Goal: Answer question/provide support: Share knowledge or assist other users

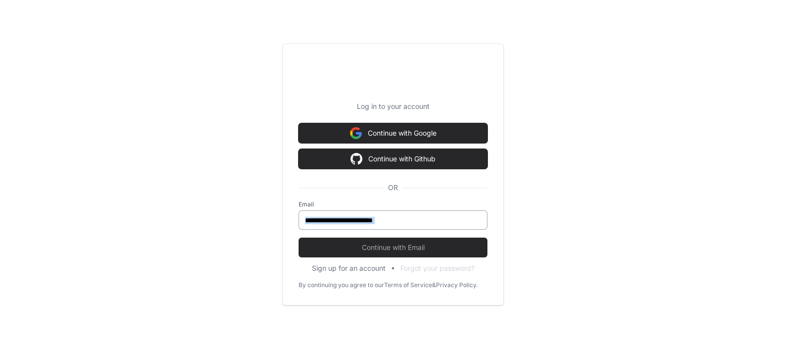
drag, startPoint x: 361, startPoint y: 232, endPoint x: 359, endPoint y: 228, distance: 5.1
click at [359, 228] on form "Email Continue with Email" at bounding box center [393, 228] width 189 height 57
click at [359, 228] on div at bounding box center [393, 219] width 189 height 19
click at [361, 220] on input "email" at bounding box center [393, 220] width 176 height 10
type input "**********"
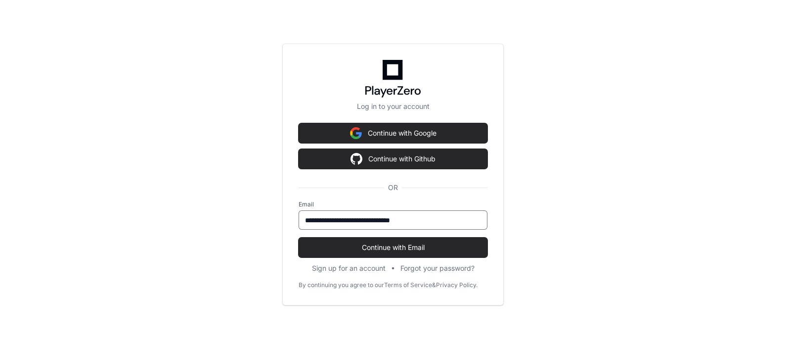
click at [299, 237] on button "Continue with Email" at bounding box center [393, 247] width 189 height 20
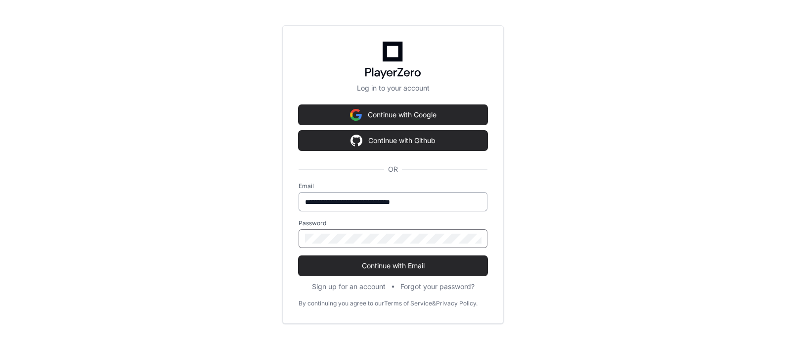
click at [299, 256] on button "Continue with Email" at bounding box center [393, 266] width 189 height 20
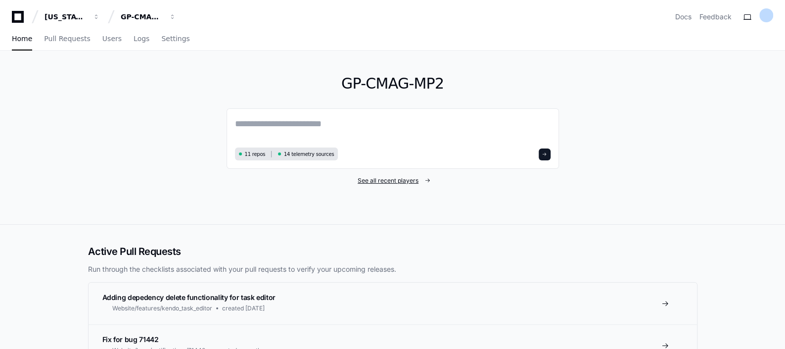
click at [401, 181] on span "See all recent players" at bounding box center [388, 181] width 61 height 8
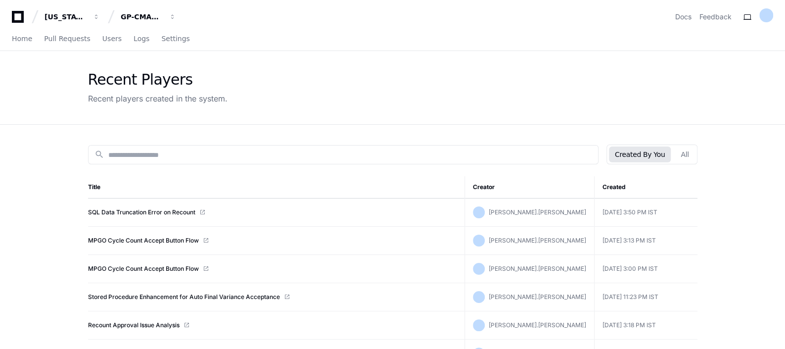
scroll to position [22, 0]
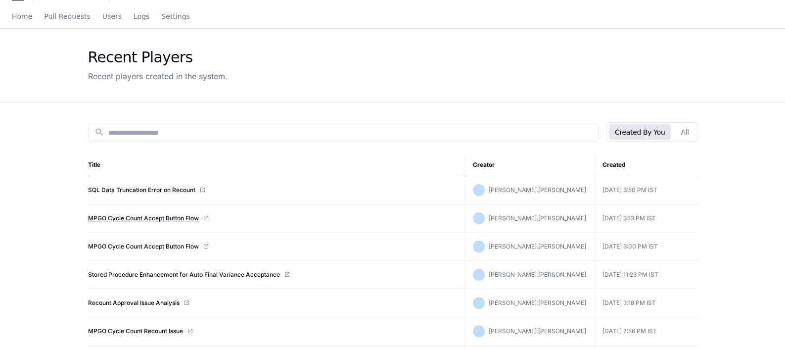
click at [173, 218] on link "MPGO Cycle Count Accept Button Flow" at bounding box center [143, 218] width 111 height 8
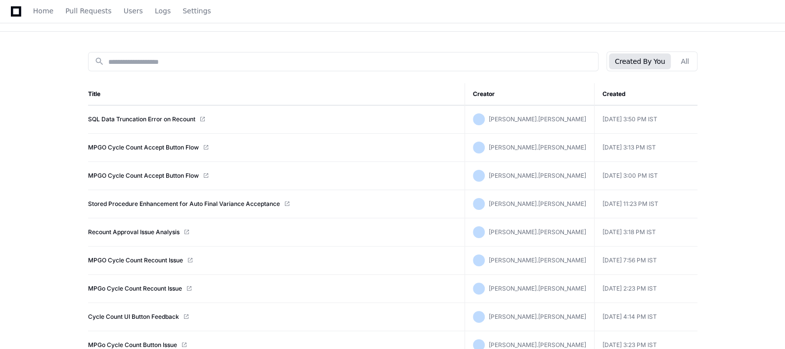
scroll to position [120, 0]
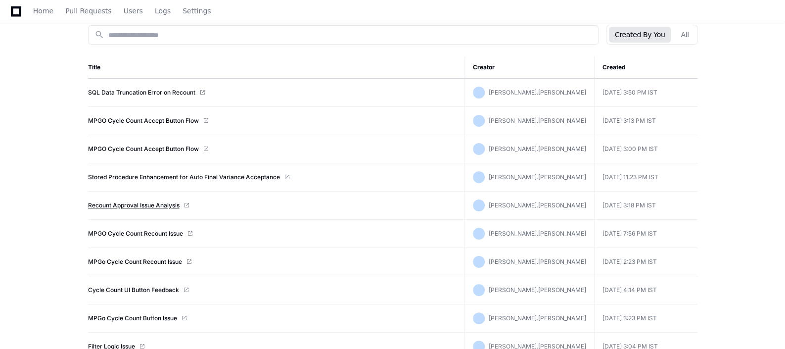
click at [166, 206] on link "Recount Approval Issue Analysis" at bounding box center [134, 205] width 92 height 8
click at [131, 233] on link "MPGO Cycle Count Recount Issue" at bounding box center [135, 233] width 95 height 8
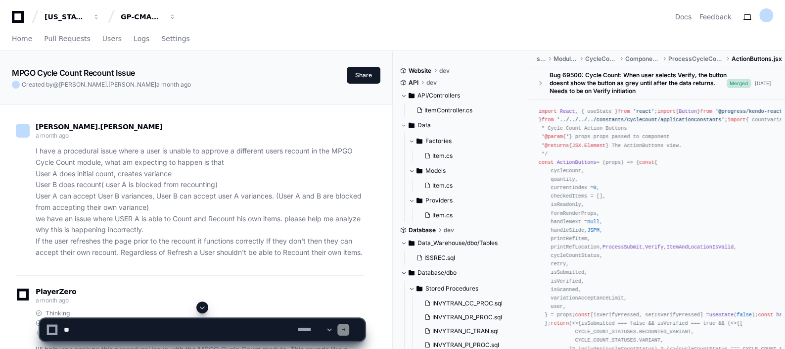
click at [143, 229] on p "I have a procedural issue where a user is unable to approve a different users r…" at bounding box center [200, 201] width 329 height 113
click at [250, 237] on p "I have a procedural issue where a user is unable to approve a different users r…" at bounding box center [200, 201] width 329 height 113
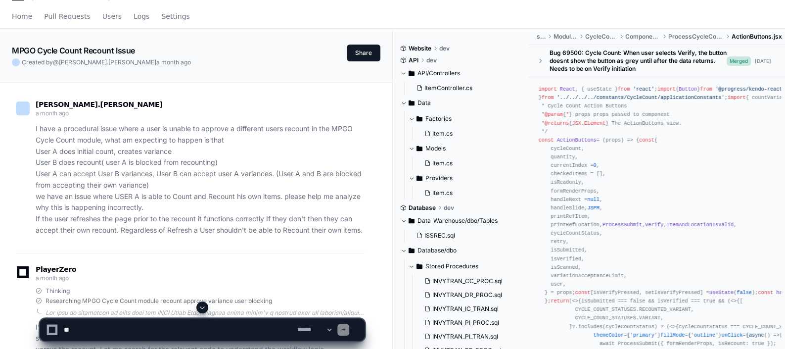
scroll to position [24, 0]
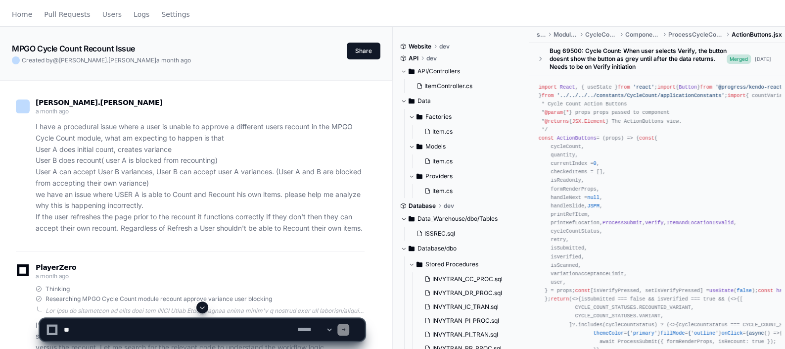
click at [205, 305] on span at bounding box center [202, 307] width 8 height 8
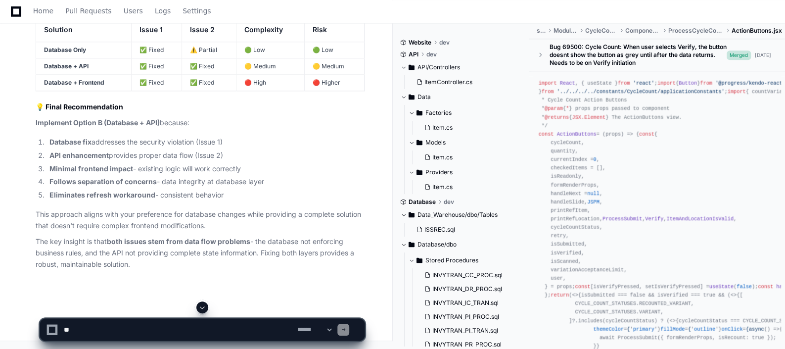
scroll to position [8837, 0]
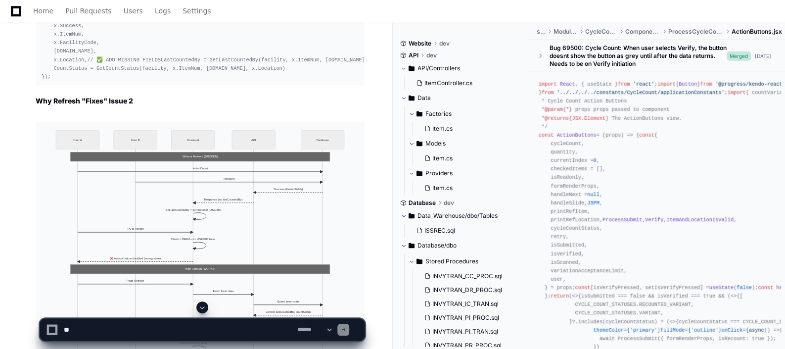
scroll to position [6537, 0]
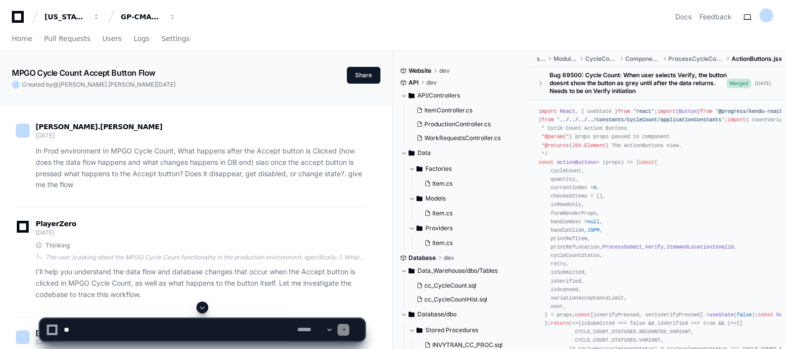
click at [191, 223] on div "PlayerZero [DATE]" at bounding box center [190, 229] width 349 height 17
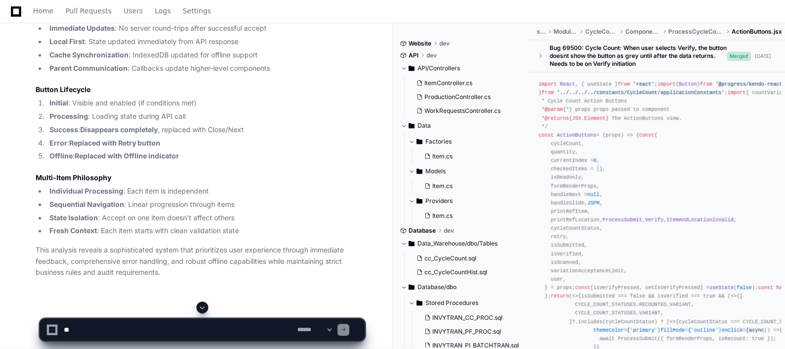
scroll to position [7811, 0]
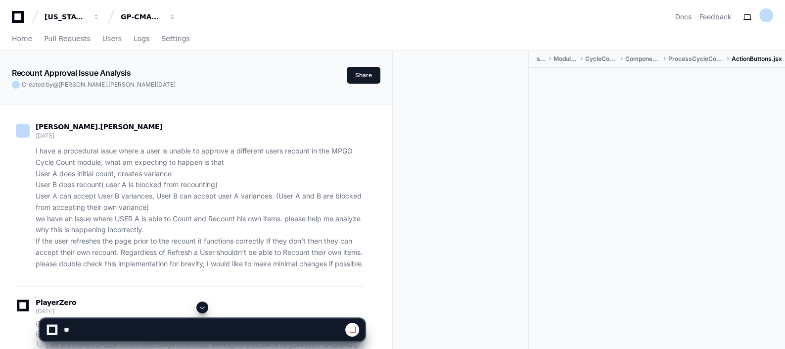
click at [203, 305] on span at bounding box center [202, 307] width 8 height 8
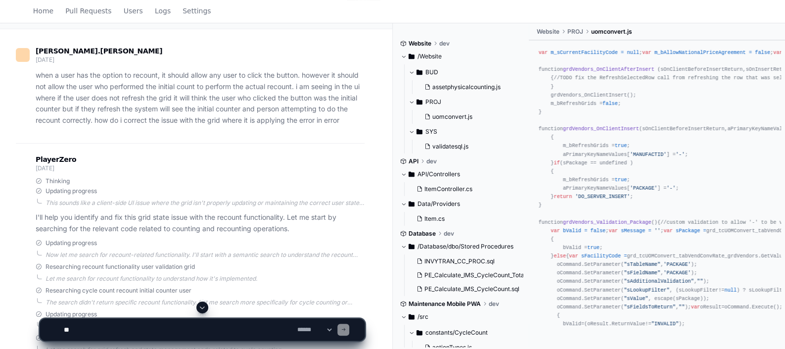
scroll to position [74, 0]
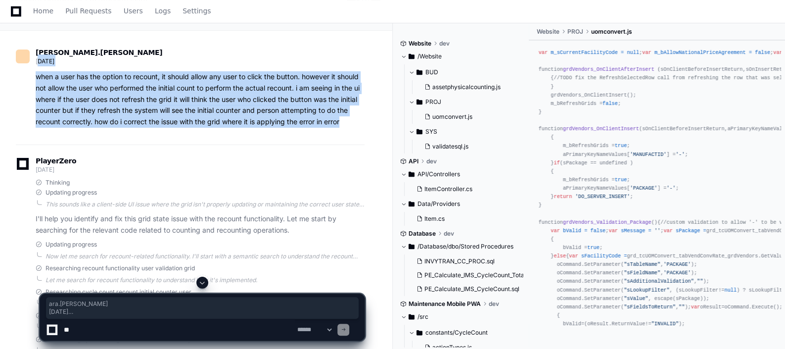
drag, startPoint x: 344, startPoint y: 123, endPoint x: 37, endPoint y: 48, distance: 315.7
click at [37, 49] on div "[PERSON_NAME].[PERSON_NAME] [DATE] when a user has the option to recount, it sh…" at bounding box center [190, 88] width 349 height 78
drag, startPoint x: 37, startPoint y: 48, endPoint x: 40, endPoint y: 77, distance: 28.8
click at [40, 77] on p "when a user has the option to recount, it should allow any user to click the bu…" at bounding box center [200, 99] width 329 height 56
click at [34, 77] on div "when a user has the option to recount, it should allow any user to click the bu…" at bounding box center [190, 99] width 349 height 56
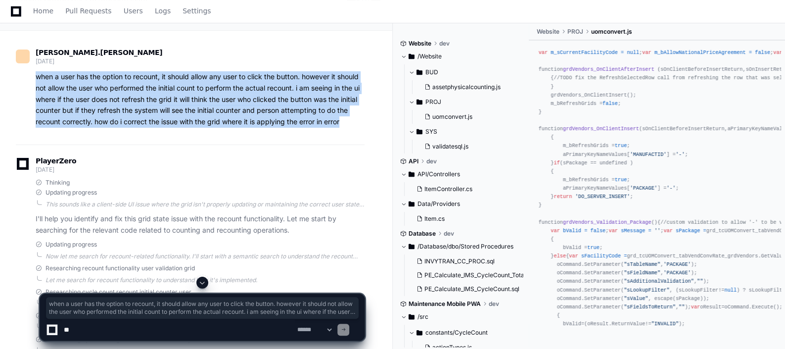
drag, startPoint x: 34, startPoint y: 77, endPoint x: 343, endPoint y: 121, distance: 311.8
click at [343, 121] on div "when a user has the option to recount, it should allow any user to click the bu…" at bounding box center [190, 99] width 349 height 56
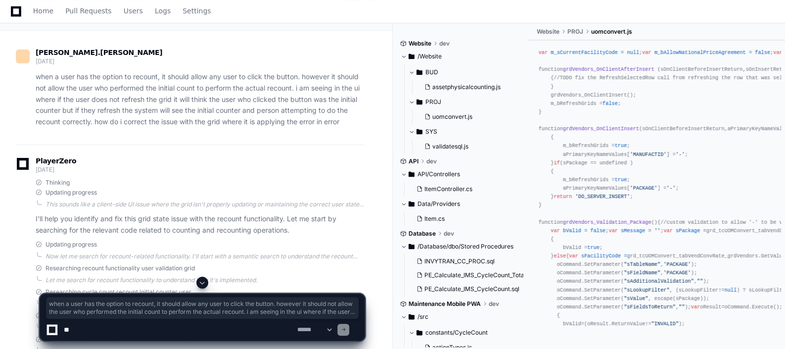
click at [330, 164] on div "PlayerZero [DATE]" at bounding box center [190, 166] width 349 height 17
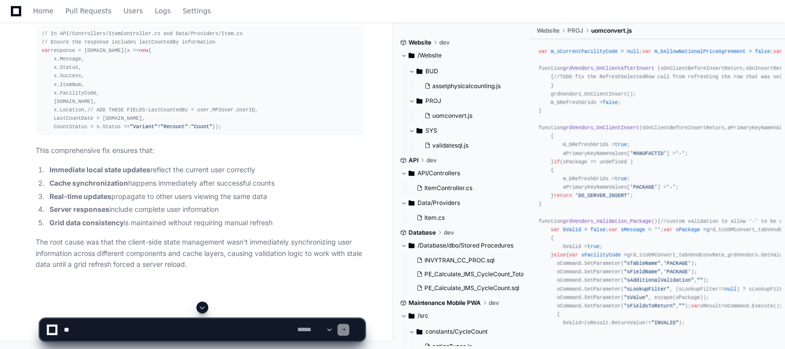
scroll to position [1679, 0]
click at [308, 327] on select "**********" at bounding box center [314, 329] width 39 height 7
select select "*********"
click at [295, 326] on select "**********" at bounding box center [314, 329] width 39 height 7
click at [198, 336] on textarea at bounding box center [178, 330] width 233 height 22
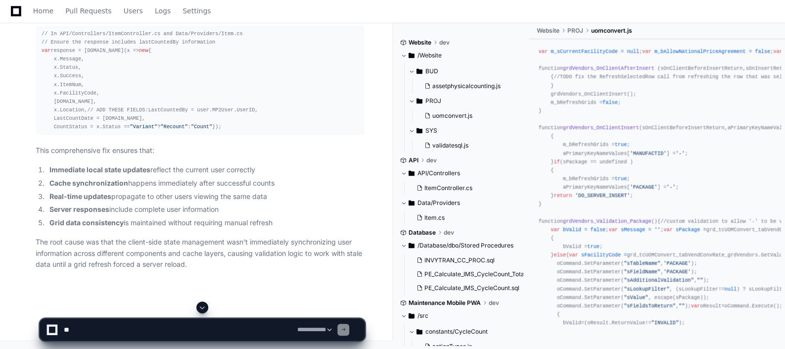
paste textarea "**********"
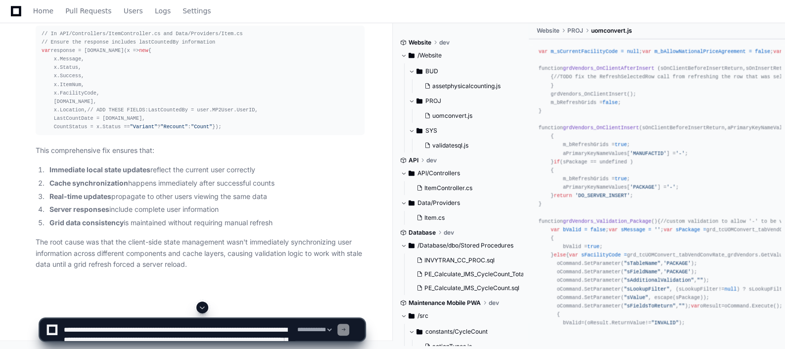
scroll to position [23, 0]
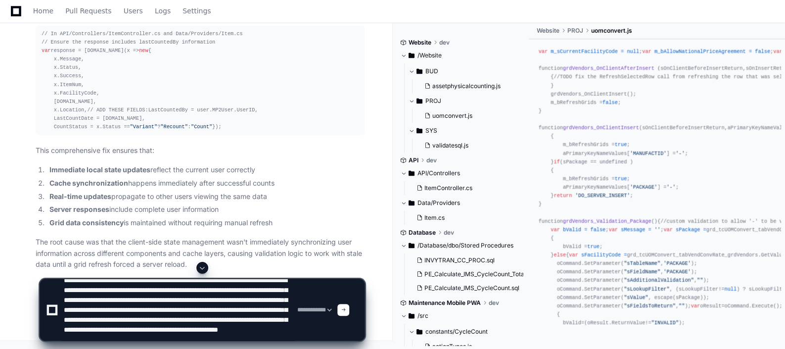
click at [193, 342] on div "**********" at bounding box center [202, 305] width 325 height 87
click at [192, 340] on textarea at bounding box center [178, 309] width 233 height 61
paste textarea "**********"
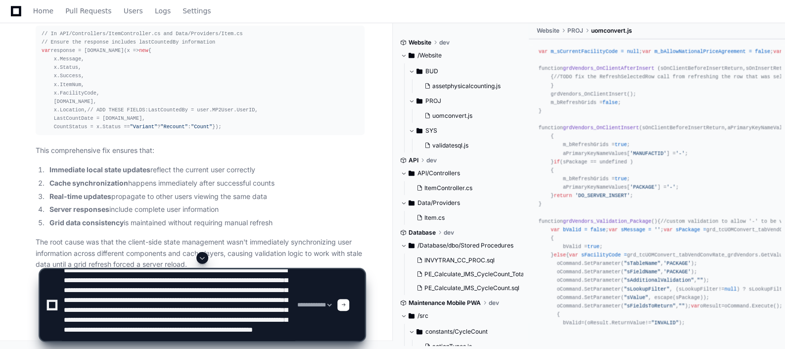
paste textarea "**********"
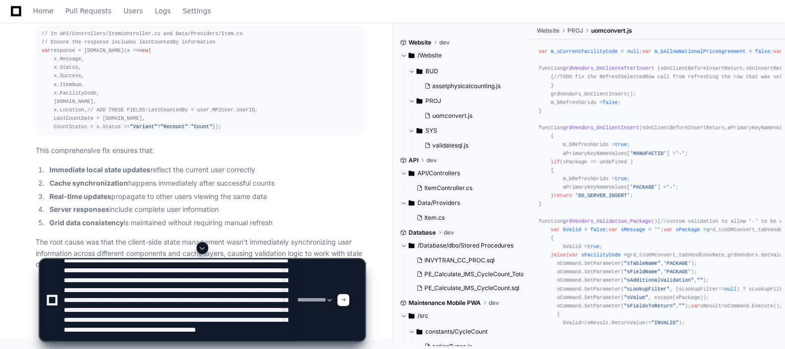
scroll to position [33, 0]
type textarea "**********"
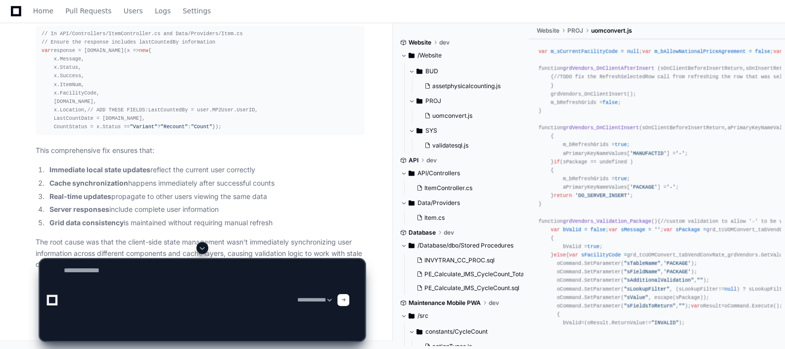
scroll to position [0, 0]
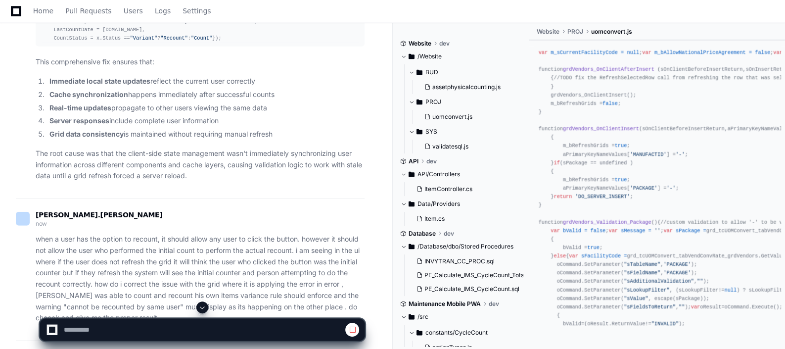
click at [205, 305] on span at bounding box center [202, 307] width 8 height 8
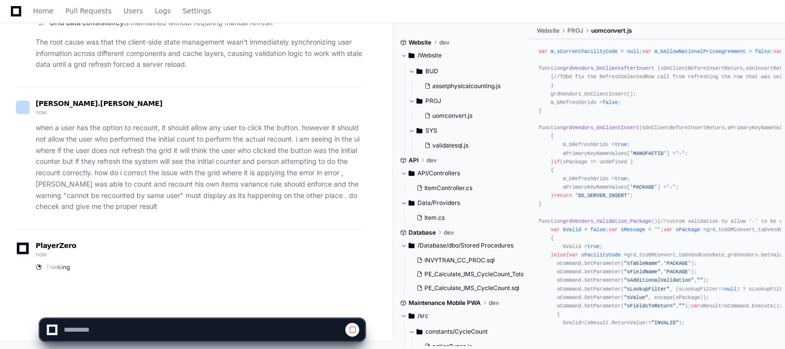
scroll to position [2472, 0]
select select "*********"
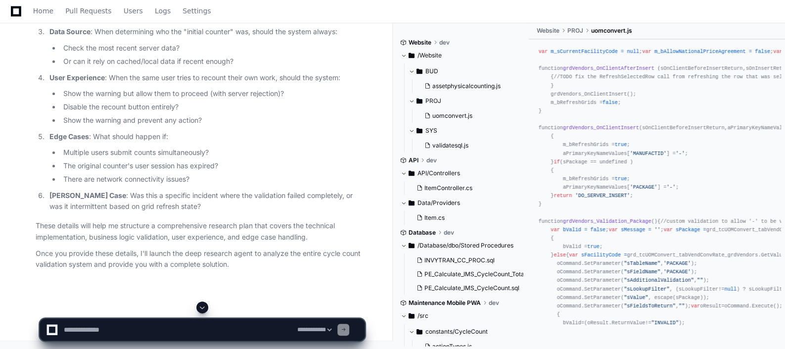
click at [205, 306] on span at bounding box center [202, 307] width 8 height 8
click at [304, 195] on p "[PERSON_NAME] Case : Was this a specific incident where the validation failed c…" at bounding box center [206, 201] width 315 height 23
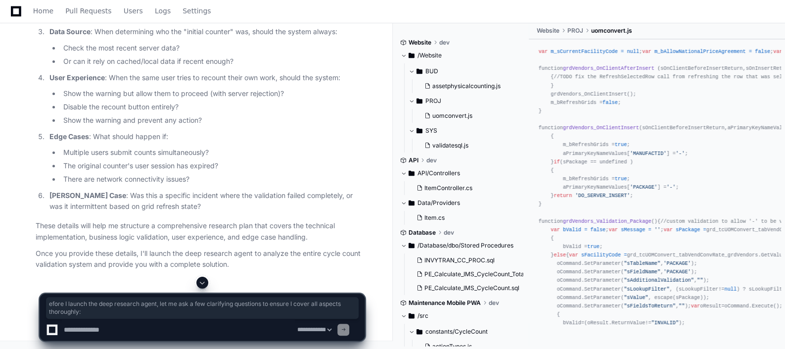
drag, startPoint x: 318, startPoint y: 109, endPoint x: 336, endPoint y: 132, distance: 29.6
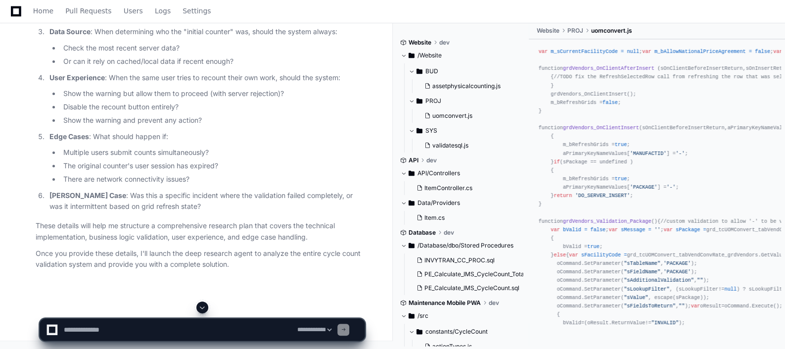
click at [166, 330] on textarea at bounding box center [178, 330] width 233 height 22
type textarea "*"
click at [210, 147] on ol "Validation Rules : Should the "cannot be recounted by same user" validation hap…" at bounding box center [200, 76] width 329 height 272
click at [179, 329] on textarea at bounding box center [178, 330] width 233 height 22
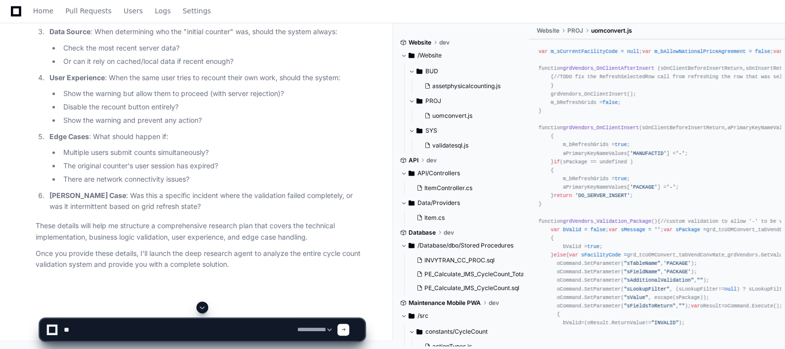
type textarea "*"
click at [67, 327] on textarea at bounding box center [178, 330] width 233 height 22
paste textarea "**********"
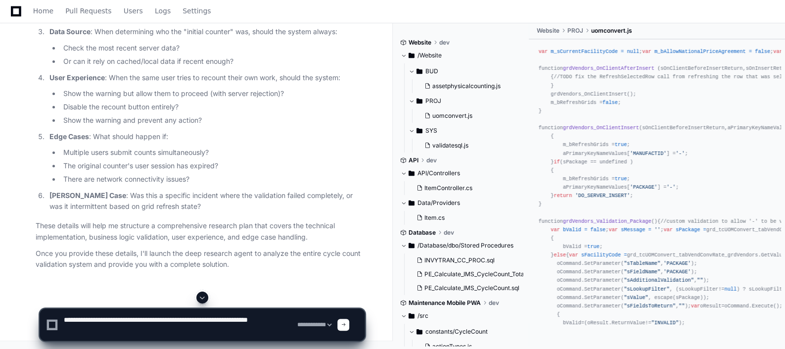
click at [89, 321] on textarea at bounding box center [178, 325] width 233 height 32
click at [204, 325] on textarea at bounding box center [178, 325] width 233 height 32
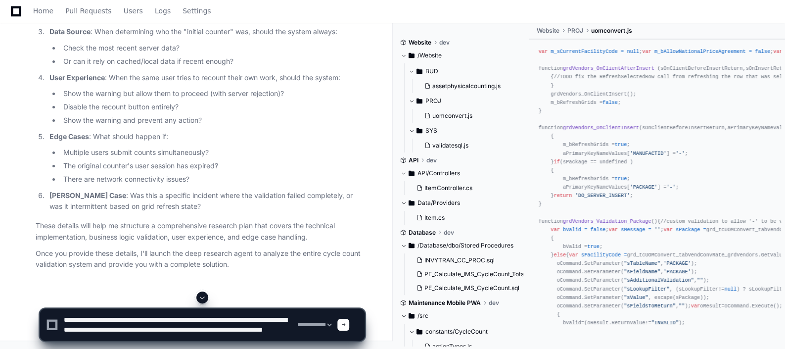
scroll to position [10, 0]
drag, startPoint x: 187, startPoint y: 335, endPoint x: 84, endPoint y: 333, distance: 103.9
click at [84, 333] on textarea at bounding box center [178, 325] width 233 height 32
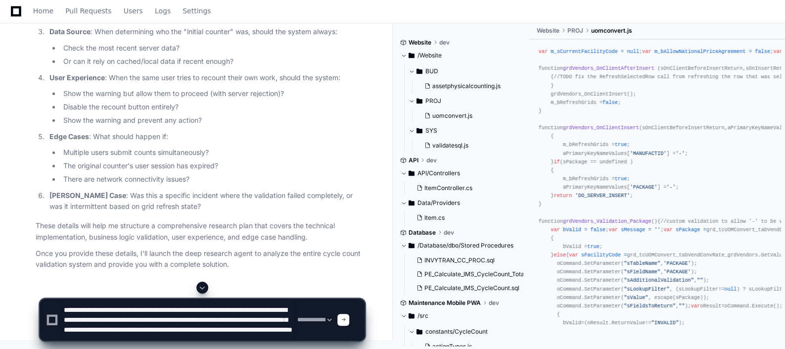
scroll to position [13, 0]
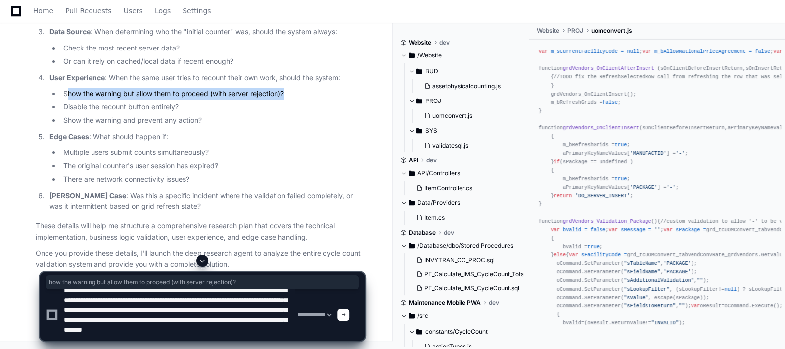
drag, startPoint x: 66, startPoint y: 119, endPoint x: 290, endPoint y: 118, distance: 224.6
click at [290, 99] on li "Show the warning but allow them to proceed (with server rejection)?" at bounding box center [212, 93] width 304 height 11
copy li "how the warning but allow them to proceed (with server rejection)?"
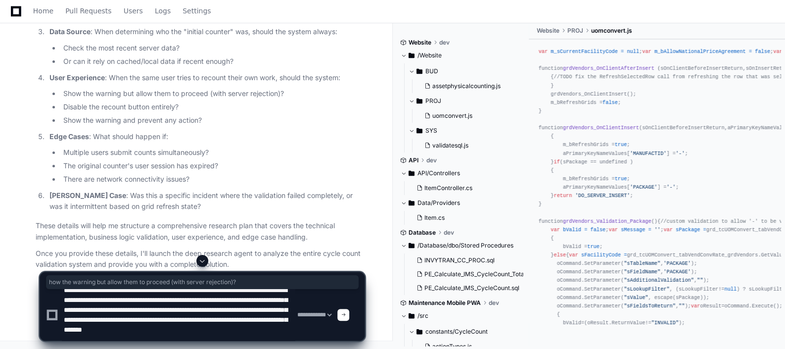
click at [181, 333] on textarea at bounding box center [178, 314] width 233 height 51
paste textarea "**********"
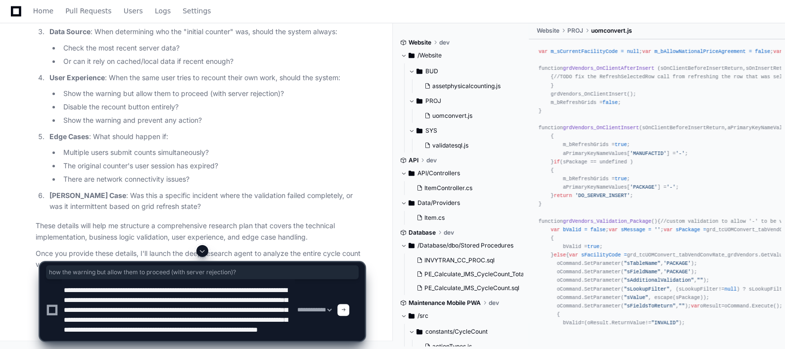
click at [175, 329] on textarea at bounding box center [178, 309] width 233 height 61
click at [177, 328] on textarea at bounding box center [178, 309] width 233 height 61
click at [173, 336] on textarea at bounding box center [178, 309] width 233 height 61
click at [168, 336] on textarea at bounding box center [178, 309] width 233 height 61
click at [171, 336] on textarea at bounding box center [178, 309] width 233 height 61
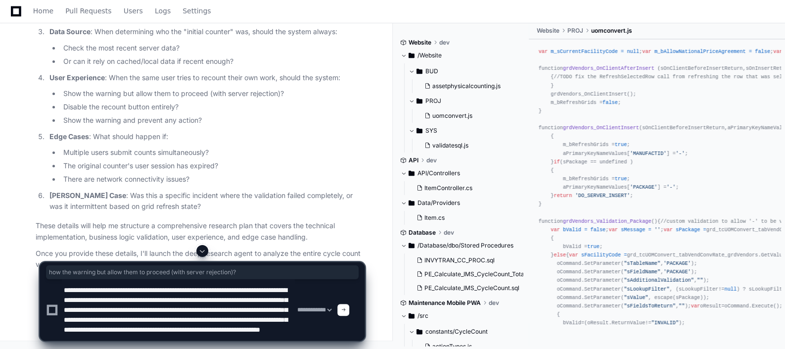
click at [176, 336] on textarea at bounding box center [178, 309] width 233 height 61
click at [170, 339] on textarea at bounding box center [178, 309] width 233 height 61
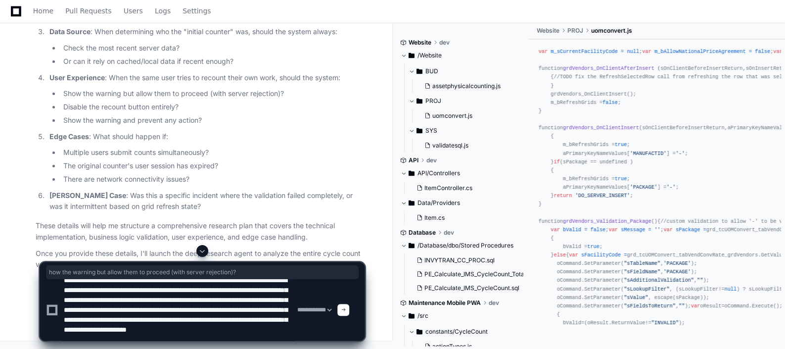
scroll to position [23, 0]
click at [228, 339] on textarea at bounding box center [178, 309] width 233 height 61
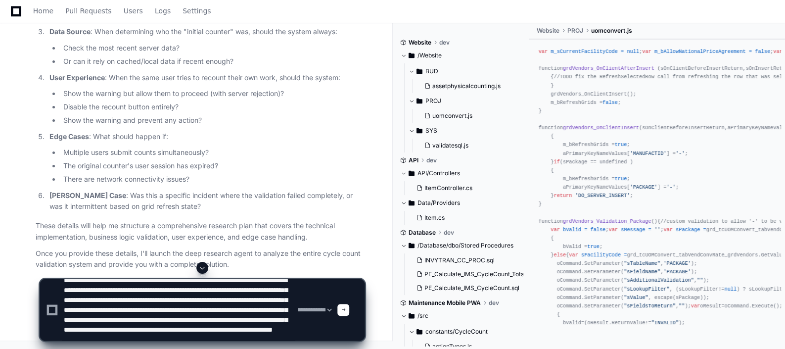
drag, startPoint x: 268, startPoint y: 341, endPoint x: 274, endPoint y: 308, distance: 34.1
click at [274, 308] on div "**********" at bounding box center [202, 305] width 325 height 87
click at [273, 333] on textarea at bounding box center [178, 309] width 233 height 61
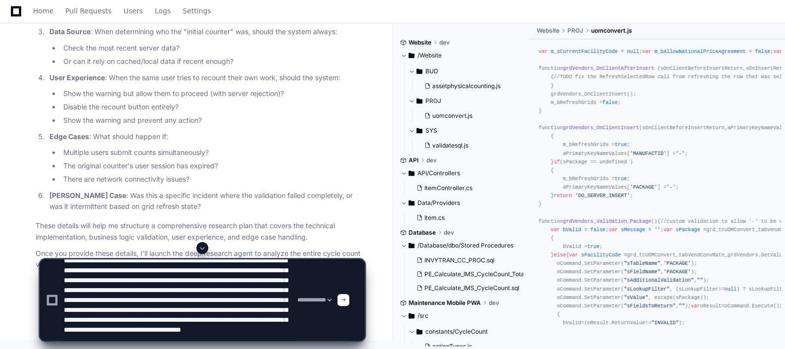
scroll to position [33, 0]
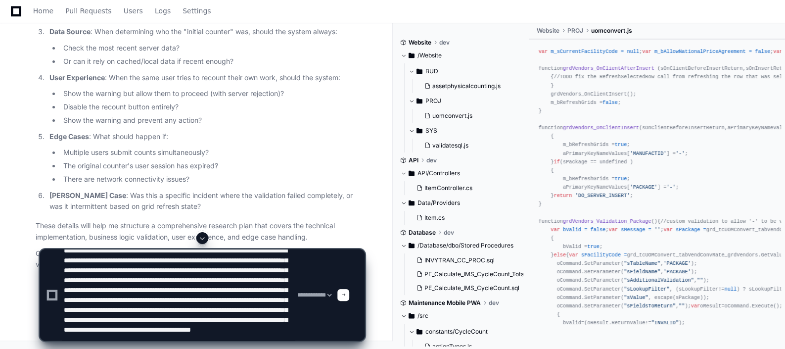
type textarea "**********"
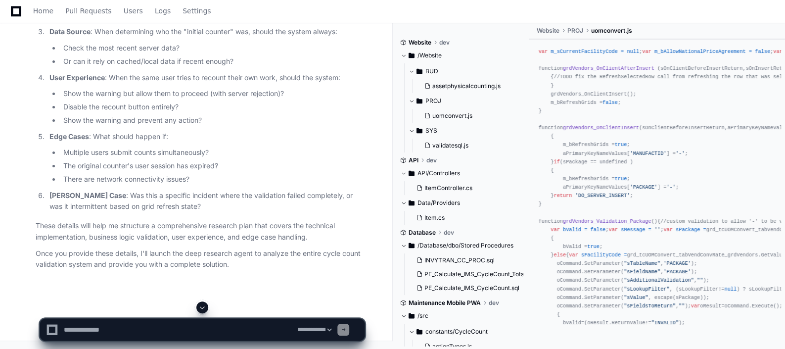
scroll to position [0, 0]
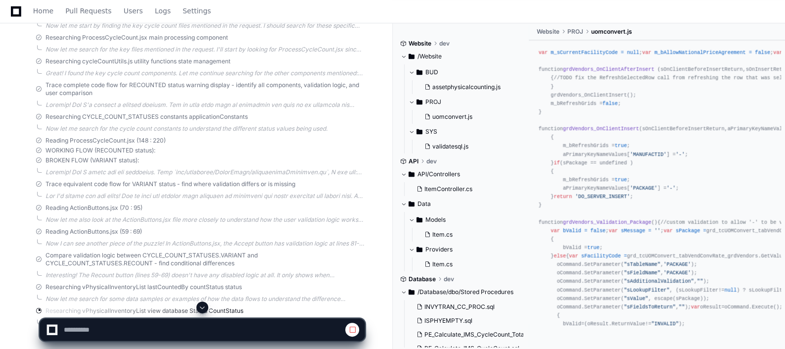
click at [203, 312] on button at bounding box center [202, 307] width 12 height 12
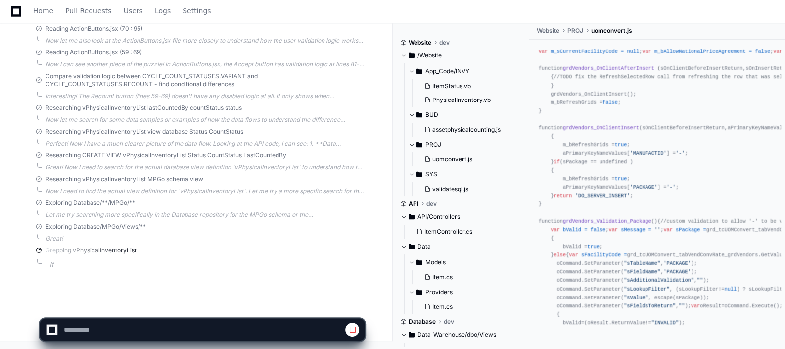
scroll to position [3717, 0]
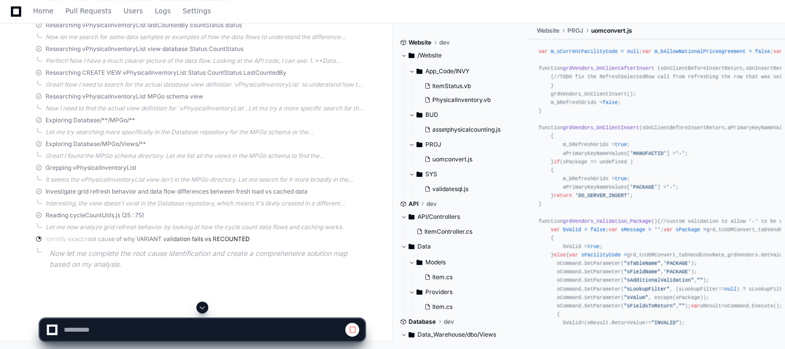
click at [530, 184] on div "var m_sCurrentFacilityCode = null ; var m_bAllowNationalPriceAgreement = false …" at bounding box center [657, 182] width 256 height 285
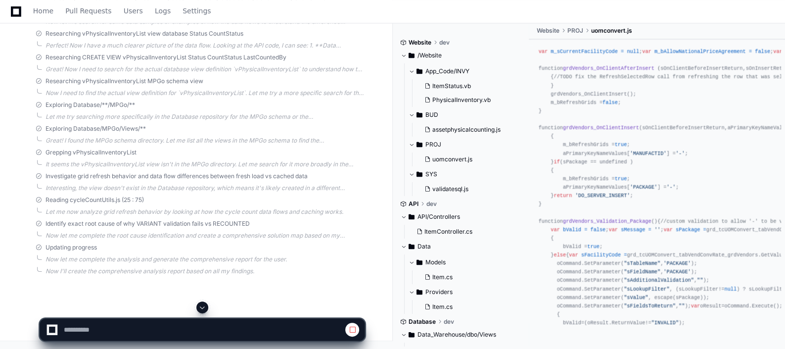
click at [203, 306] on span at bounding box center [202, 307] width 8 height 8
select select "*********"
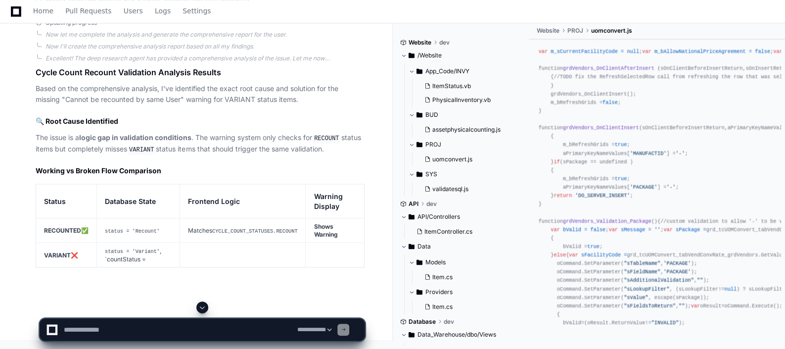
click at [203, 306] on span at bounding box center [202, 307] width 8 height 8
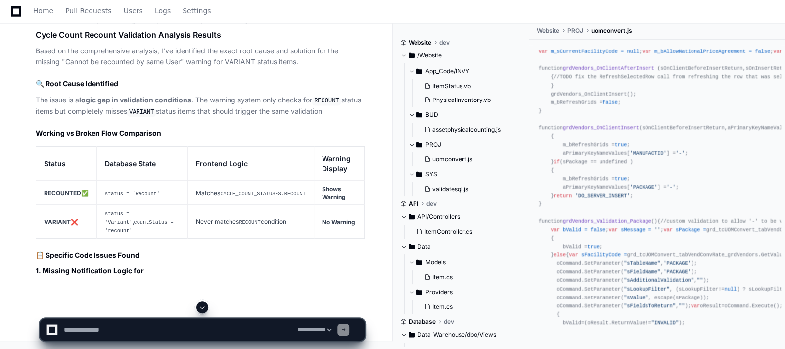
scroll to position [4050, 0]
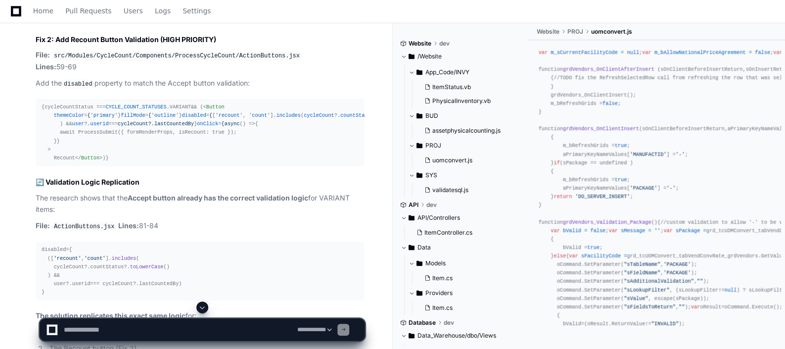
scroll to position [4075, 0]
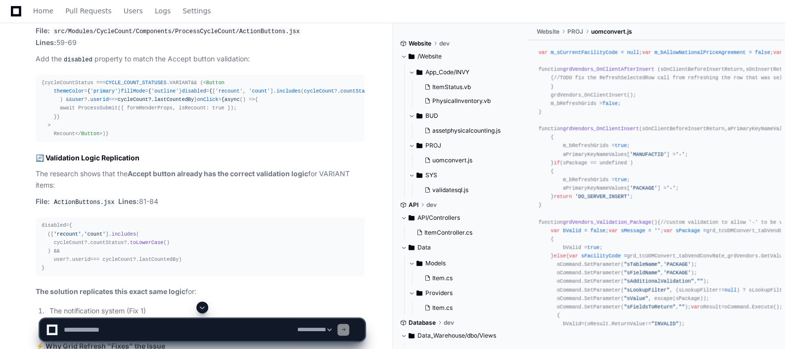
scroll to position [4124, 0]
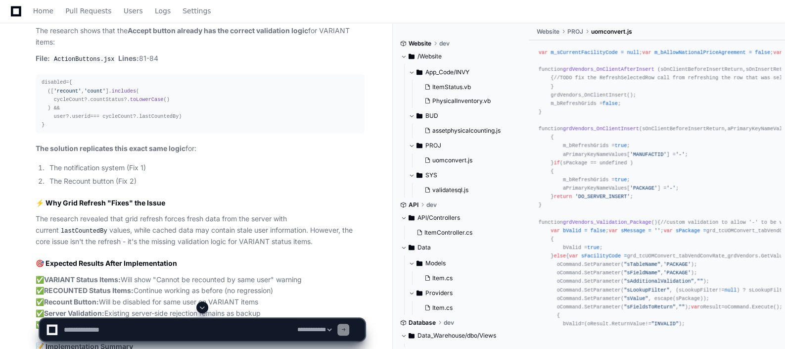
scroll to position [4272, 0]
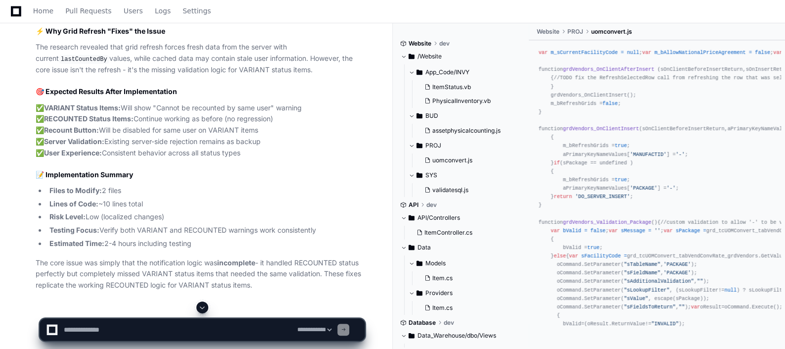
scroll to position [4437, 0]
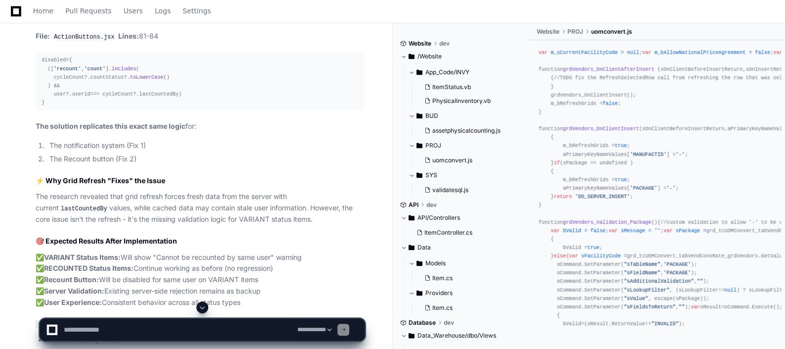
scroll to position [4314, 0]
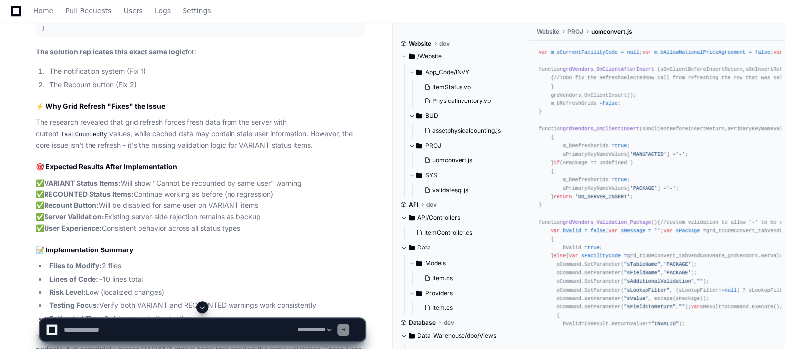
scroll to position [4338, 0]
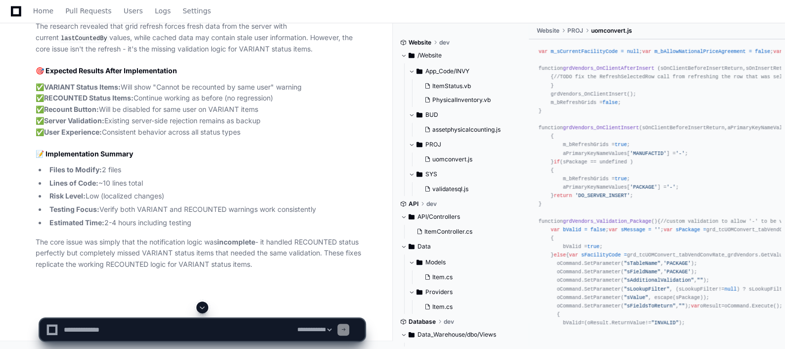
scroll to position [4536, 0]
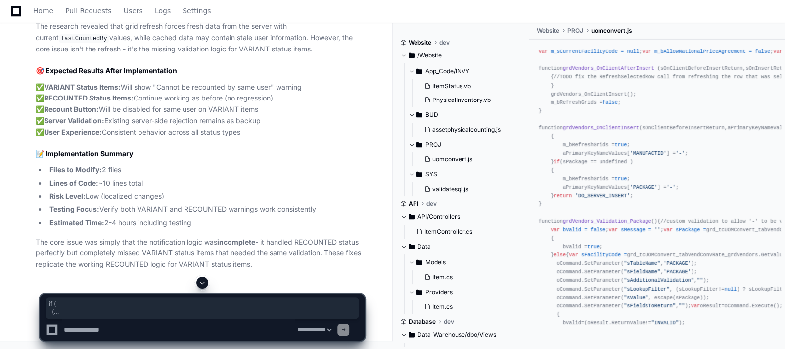
drag, startPoint x: 41, startPoint y: 63, endPoint x: 51, endPoint y: 215, distance: 152.2
copy div "if ( ( // Existing RECOUNT check (isScanned ? GetCycleCountStatus (cycleCount) …"
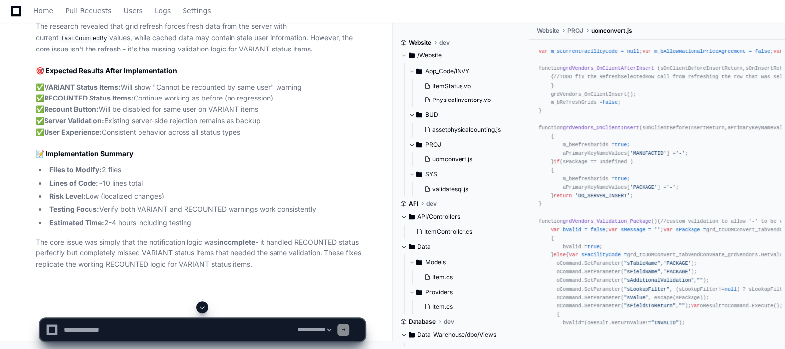
scroll to position [4932, 0]
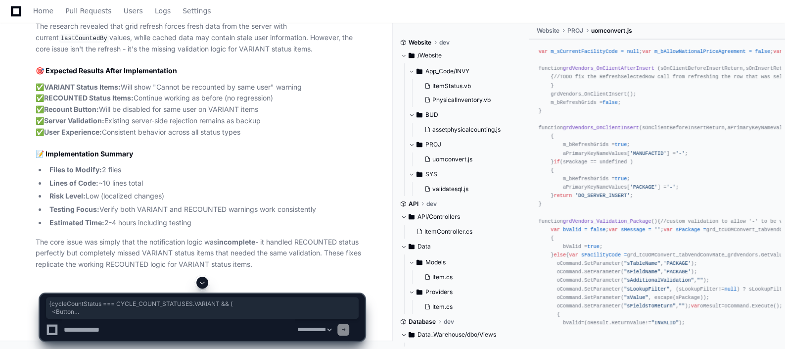
drag, startPoint x: 42, startPoint y: 84, endPoint x: 48, endPoint y: 219, distance: 135.7
copy div "{cycleCountStatus === CYCLE_COUNT_STATUSES . VARIANT && ( < Button themeColor =…"
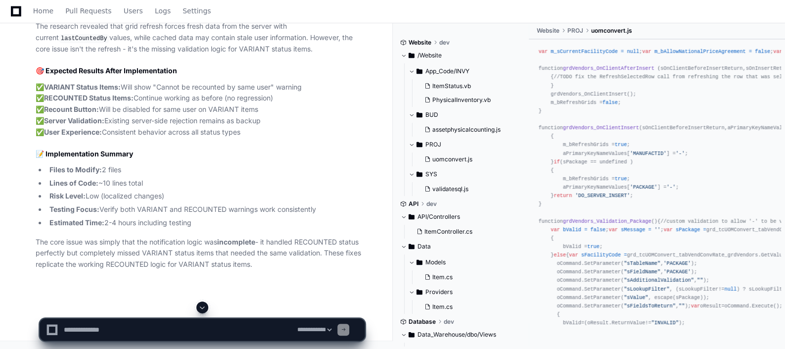
click at [116, 325] on textarea at bounding box center [178, 330] width 233 height 22
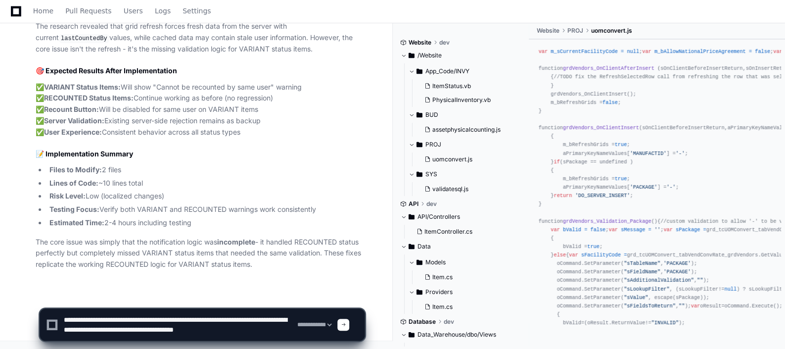
scroll to position [3, 0]
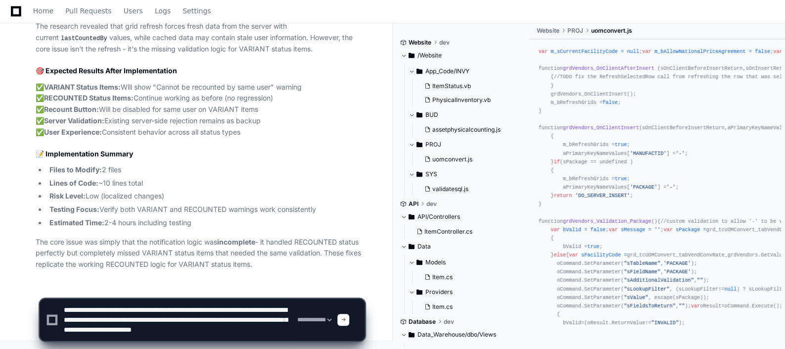
paste textarea "**********"
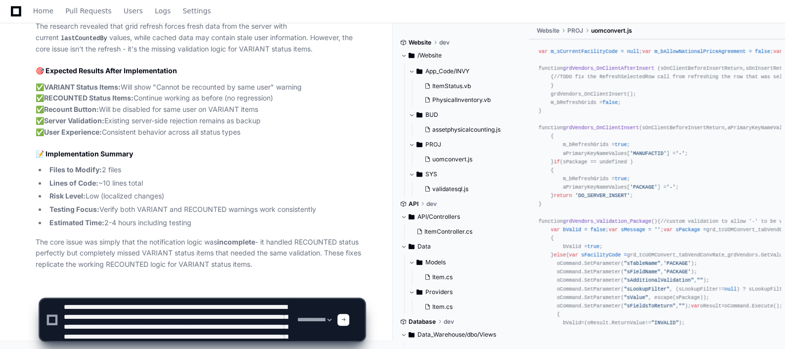
scroll to position [418, 0]
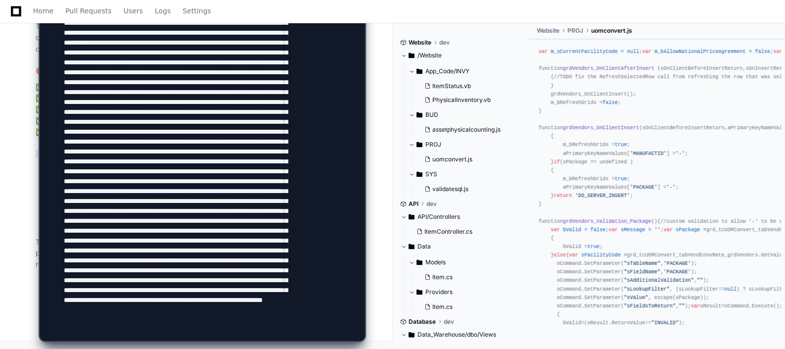
type textarea "**********"
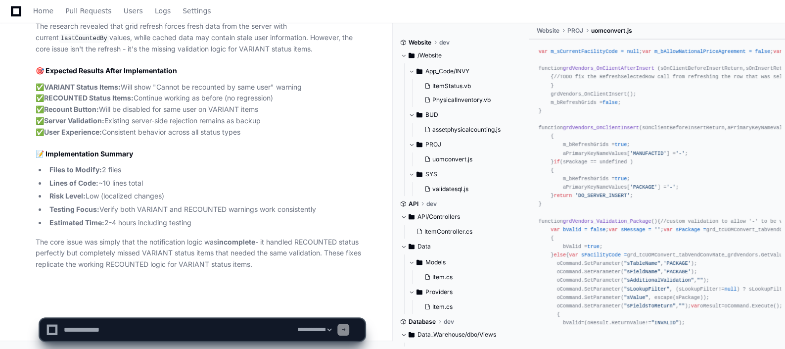
scroll to position [0, 0]
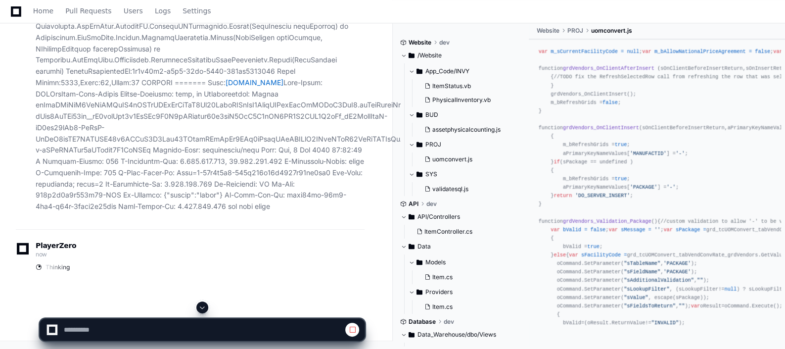
click at [200, 308] on span at bounding box center [202, 307] width 8 height 8
click at [218, 282] on div "PlayerZero now Thinking" at bounding box center [190, 258] width 349 height 58
select select "*********"
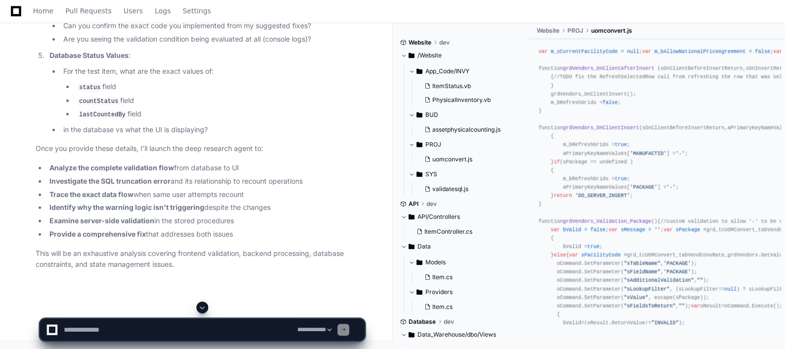
scroll to position [6569, 0]
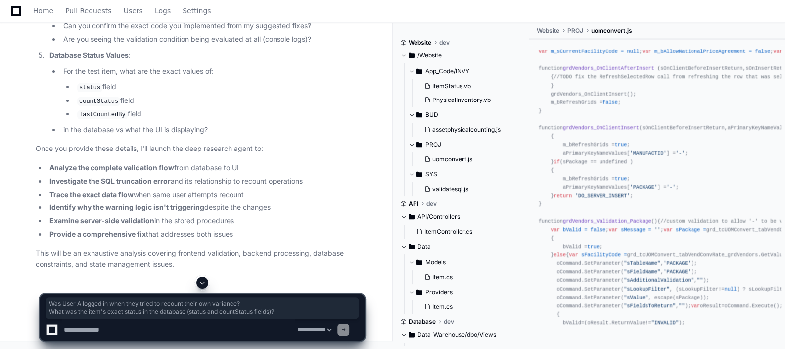
drag, startPoint x: 336, startPoint y: 104, endPoint x: 61, endPoint y: 96, distance: 275.1
click at [205, 334] on textarea at bounding box center [178, 330] width 233 height 22
paste textarea "**********"
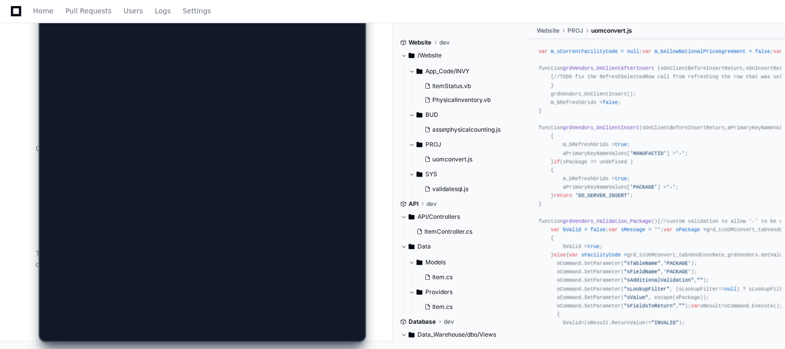
scroll to position [0, 0]
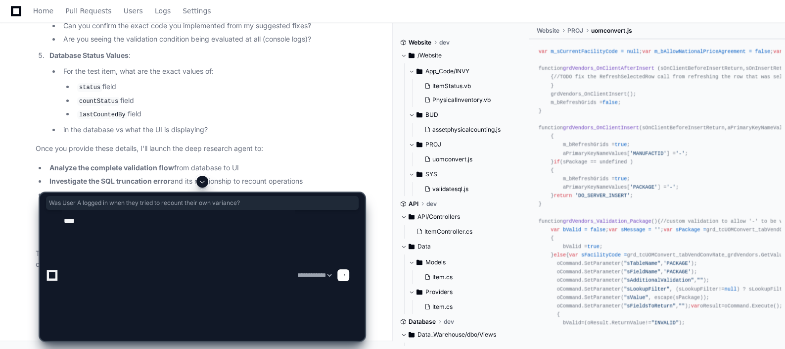
drag, startPoint x: 63, startPoint y: 93, endPoint x: 287, endPoint y: 87, distance: 224.2
copy li "Was User A logged in when they tried to recount their own variance?"
click at [109, 225] on textarea at bounding box center [178, 275] width 233 height 131
paste textarea "**********"
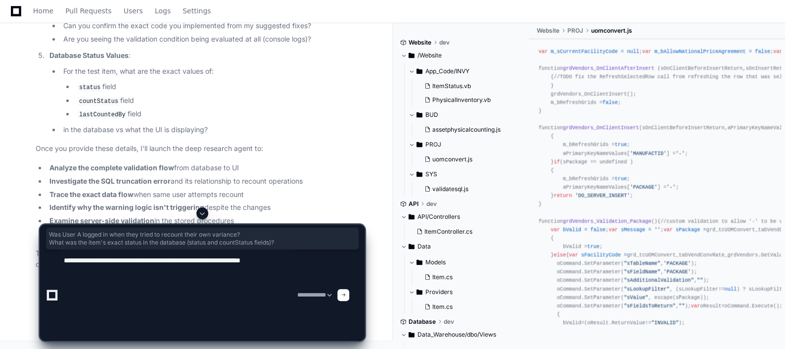
drag, startPoint x: 64, startPoint y: 90, endPoint x: 344, endPoint y: 101, distance: 280.2
click at [168, 279] on textarea at bounding box center [178, 294] width 233 height 91
click at [84, 262] on textarea at bounding box center [178, 294] width 233 height 91
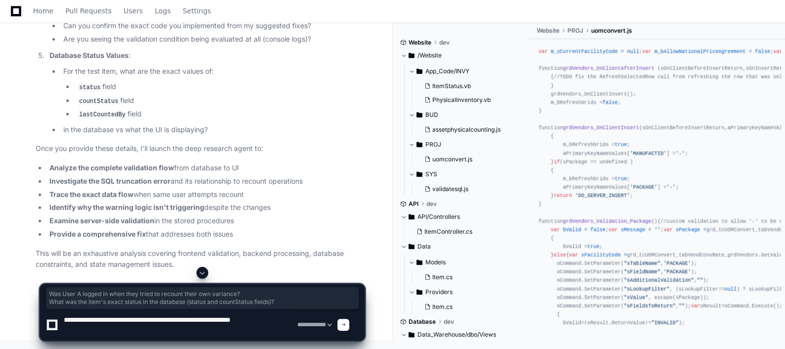
click at [287, 324] on textarea at bounding box center [178, 325] width 233 height 32
paste textarea "*********"
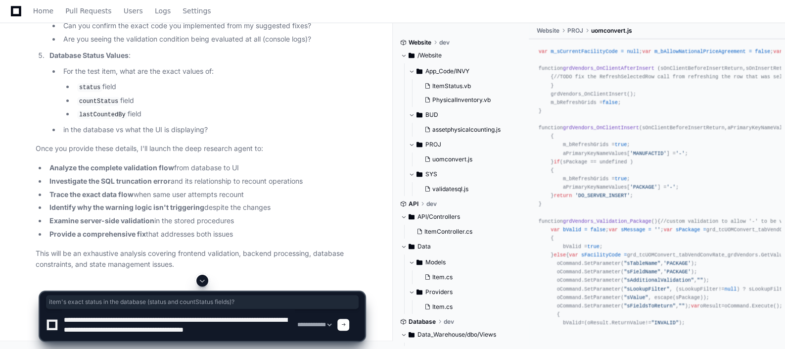
drag, startPoint x: 110, startPoint y: 106, endPoint x: 335, endPoint y: 101, distance: 224.6
copy li "item's exact status in the database ( status and countStatus fields)?"
click at [283, 325] on textarea at bounding box center [178, 325] width 233 height 32
click at [284, 332] on textarea at bounding box center [178, 325] width 233 height 32
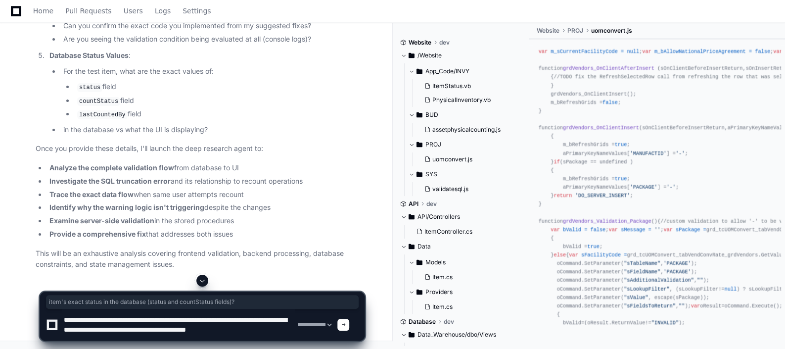
paste textarea "**********"
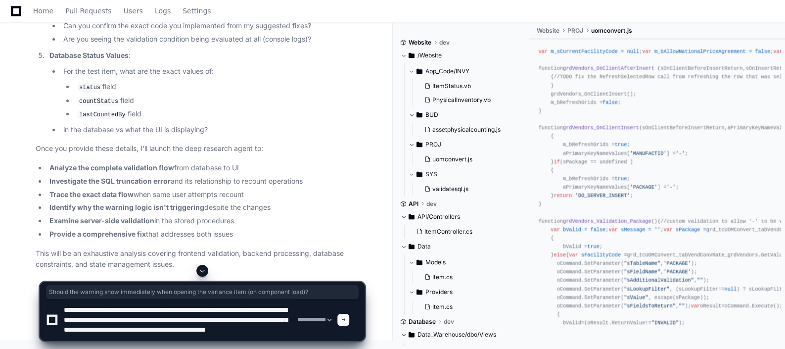
drag, startPoint x: 64, startPoint y: 138, endPoint x: 84, endPoint y: 145, distance: 21.8
copy li "Should the warning show immediately when opening the variance item (on componen…"
click at [202, 332] on textarea at bounding box center [178, 320] width 233 height 42
paste textarea "**********"
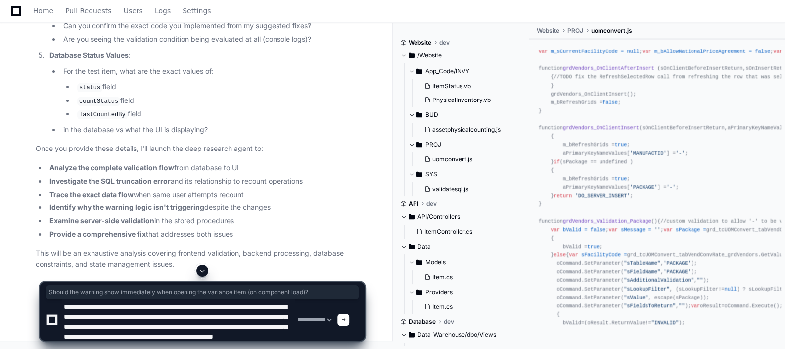
scroll to position [13, 0]
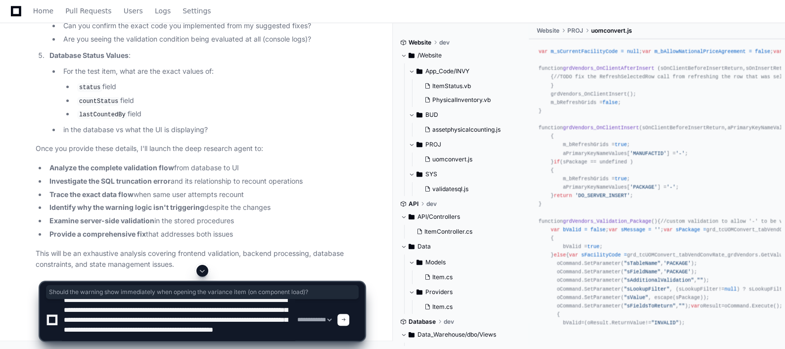
type textarea "**********"
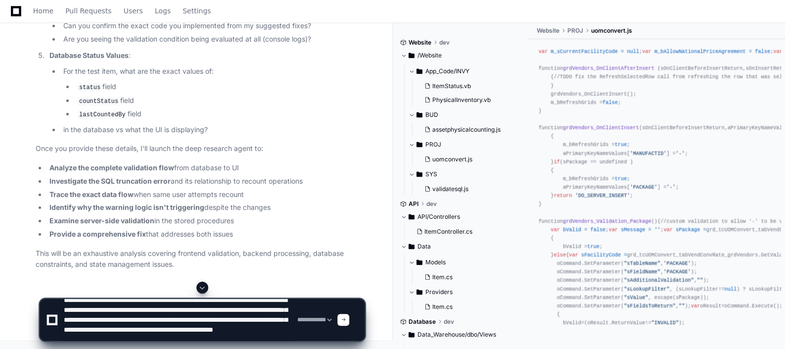
click at [151, 136] on li "in the database vs what the UI is displaying?" at bounding box center [212, 129] width 304 height 11
click at [349, 318] on div "**********" at bounding box center [202, 320] width 313 height 42
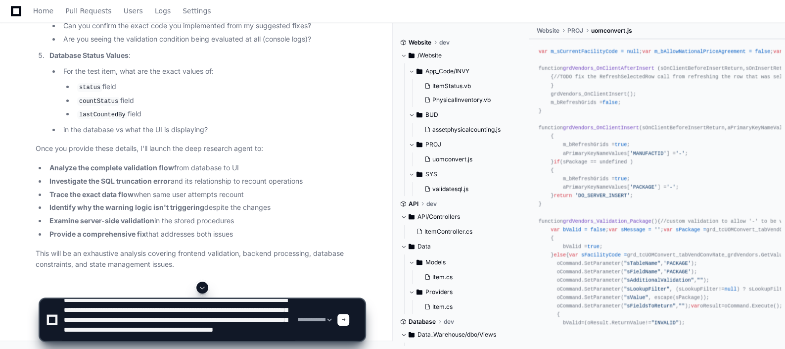
click at [346, 318] on span at bounding box center [343, 319] width 5 height 5
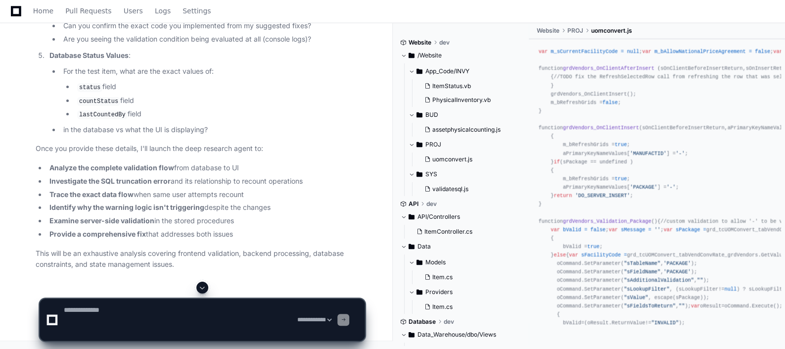
scroll to position [0, 0]
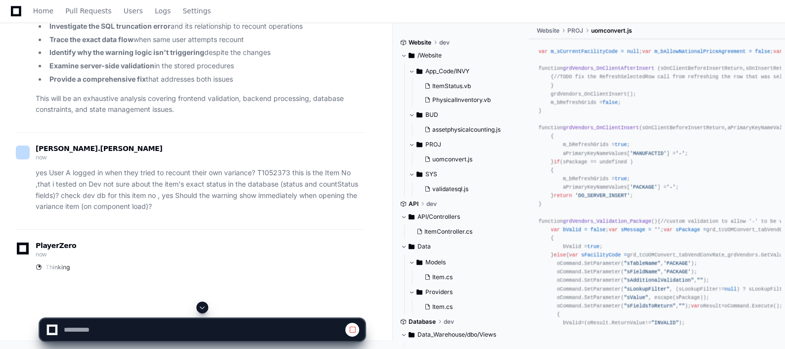
click at [236, 19] on li "Analyze the complete validation flow from database to UI" at bounding box center [205, 12] width 318 height 11
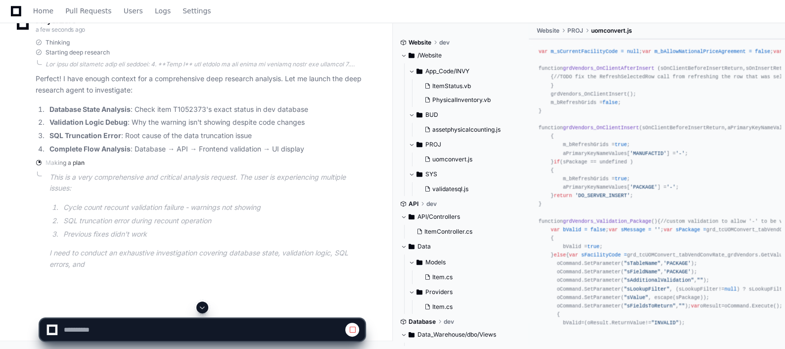
click at [203, 307] on span at bounding box center [202, 307] width 8 height 8
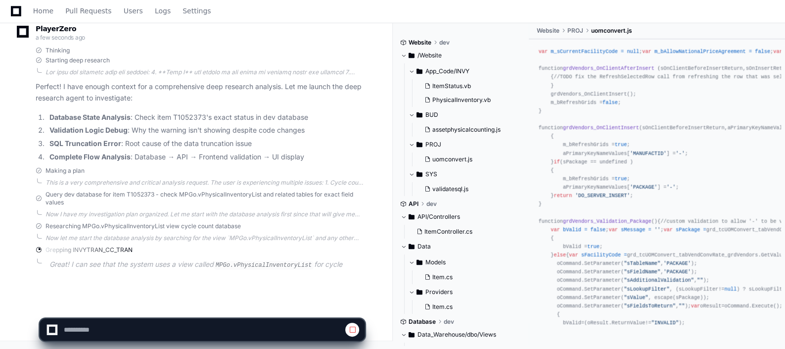
scroll to position [7188, 0]
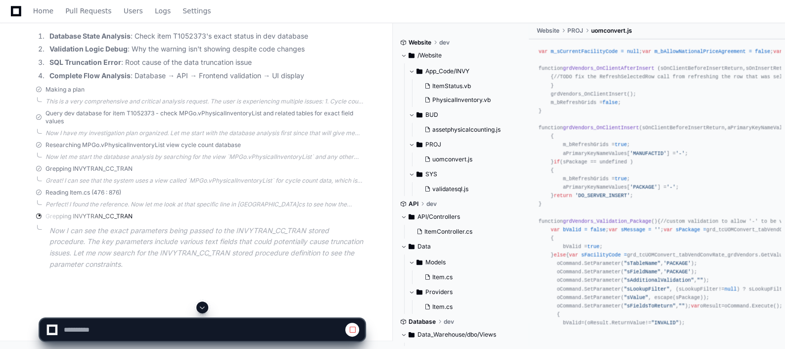
click at [203, 307] on span at bounding box center [202, 307] width 8 height 8
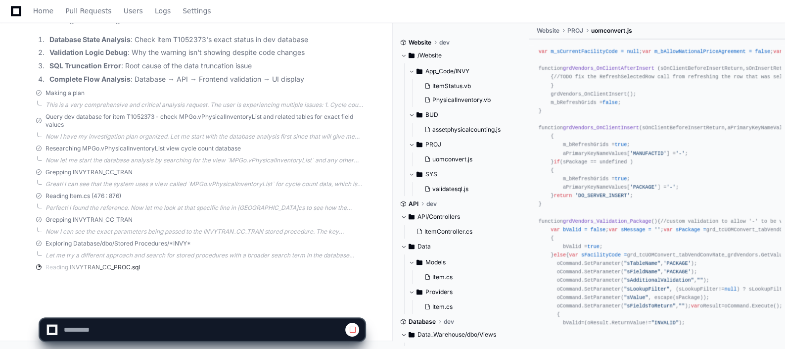
scroll to position [7260, 0]
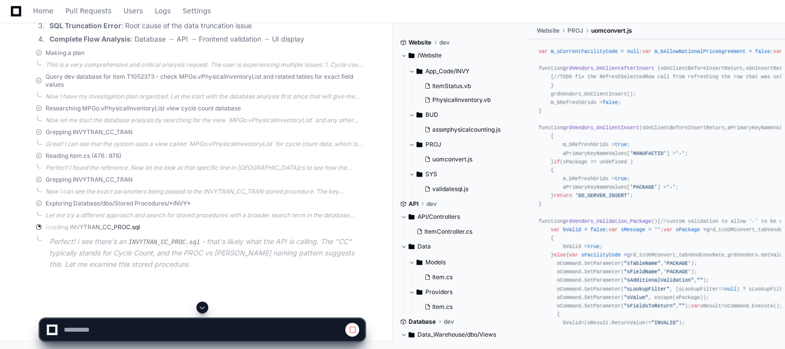
click at [203, 307] on span at bounding box center [202, 307] width 8 height 8
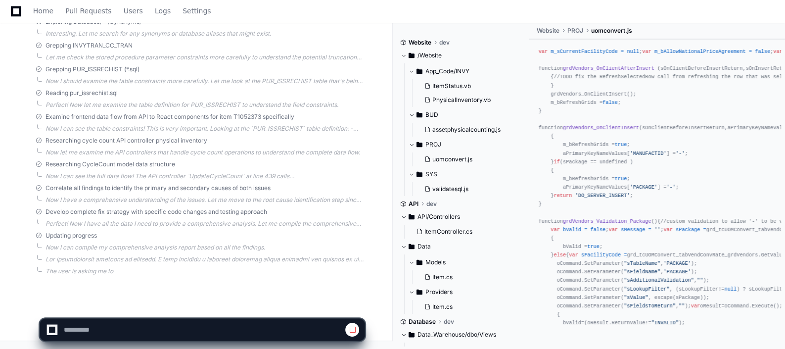
select select "*********"
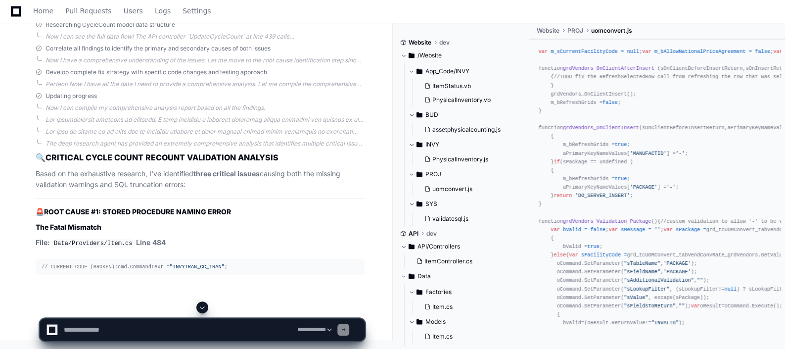
click at [200, 306] on span at bounding box center [202, 307] width 8 height 8
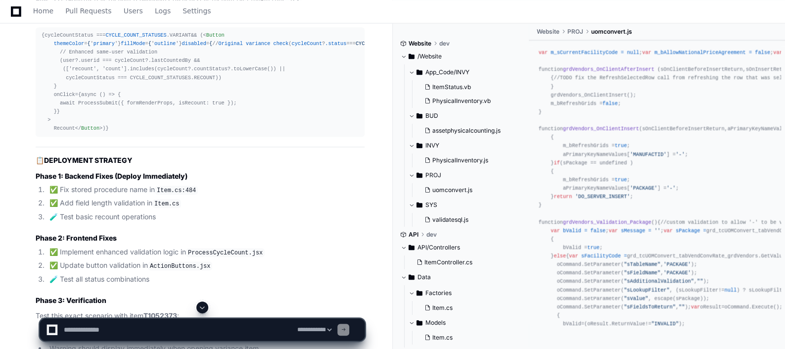
scroll to position [8106, 0]
